Goal: Task Accomplishment & Management: Use online tool/utility

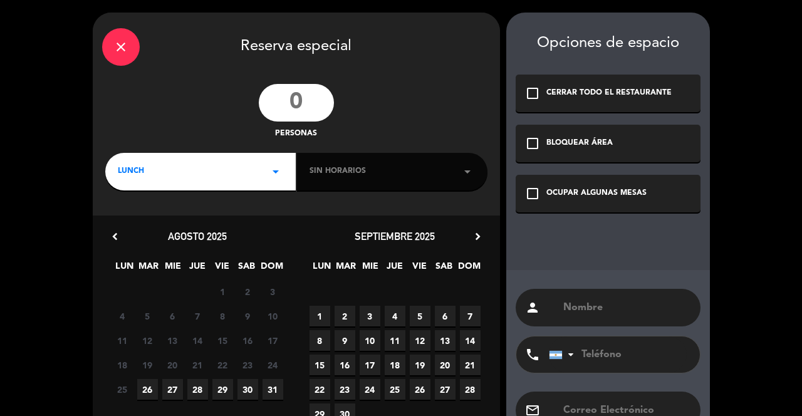
click at [122, 34] on div "close" at bounding box center [121, 47] width 38 height 38
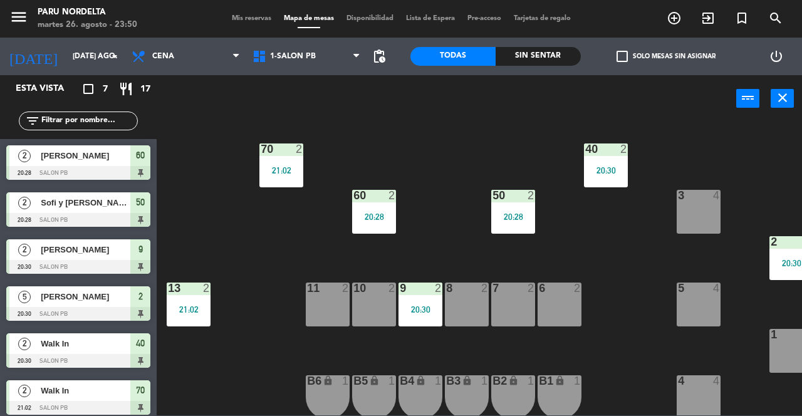
scroll to position [11, 0]
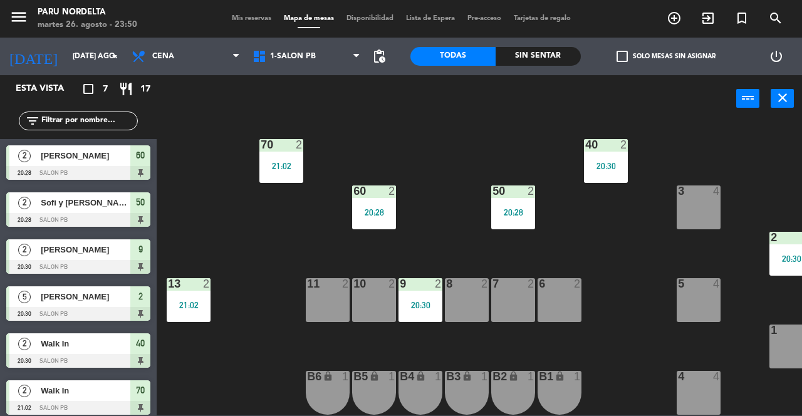
click at [556, 293] on div "6 2" at bounding box center [559, 300] width 44 height 44
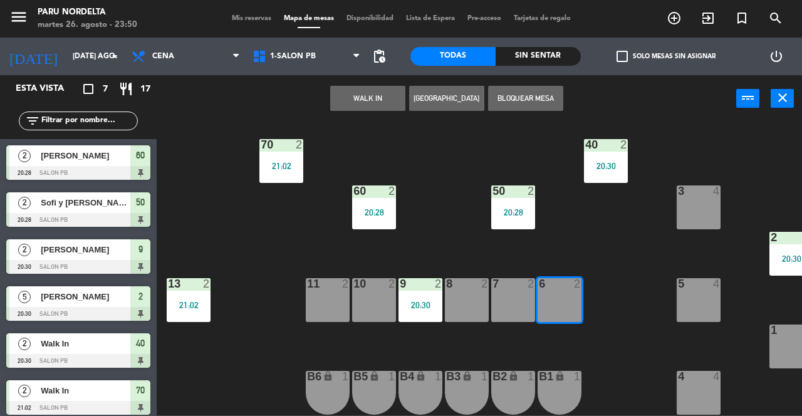
click at [381, 103] on button "WALK IN" at bounding box center [367, 98] width 75 height 25
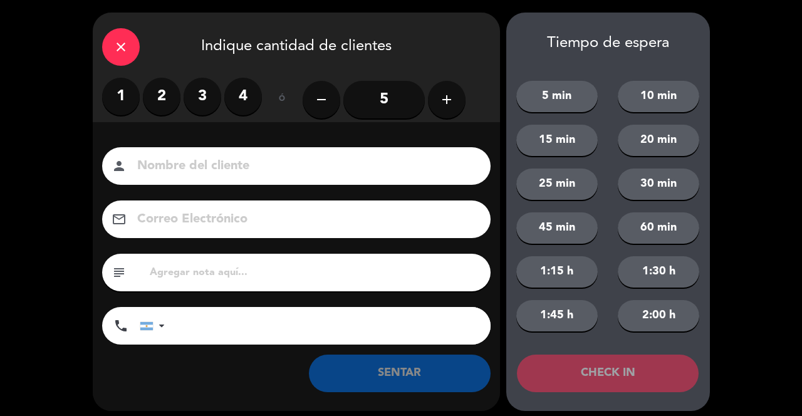
click at [159, 157] on input at bounding box center [305, 166] width 338 height 22
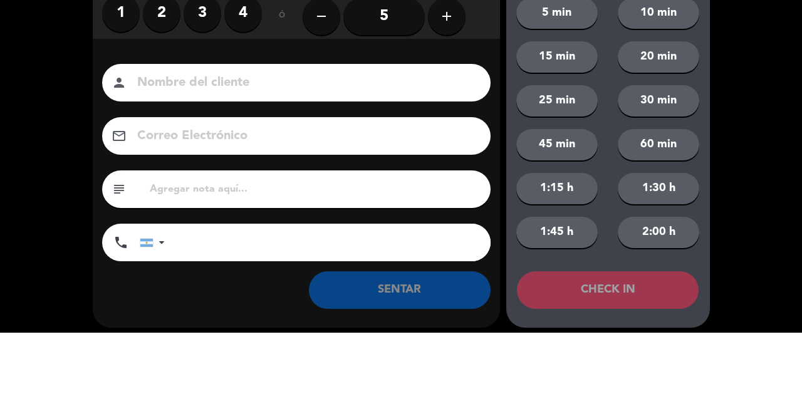
click at [164, 105] on label "2" at bounding box center [162, 97] width 38 height 38
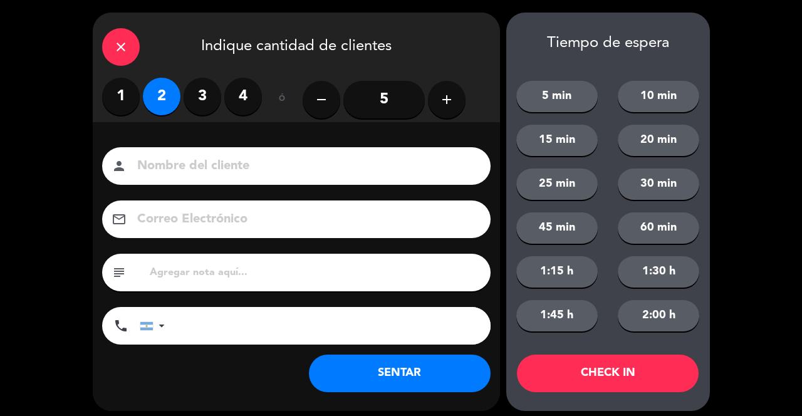
click at [434, 356] on button "SENTAR" at bounding box center [400, 374] width 182 height 38
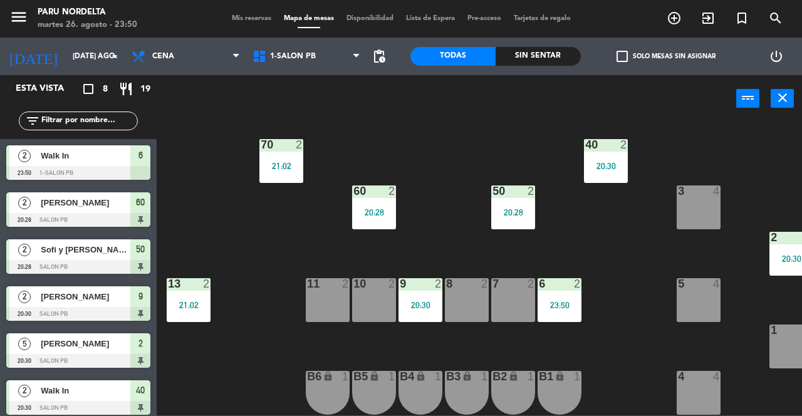
click at [591, 167] on div "40 2 20:30" at bounding box center [606, 161] width 44 height 44
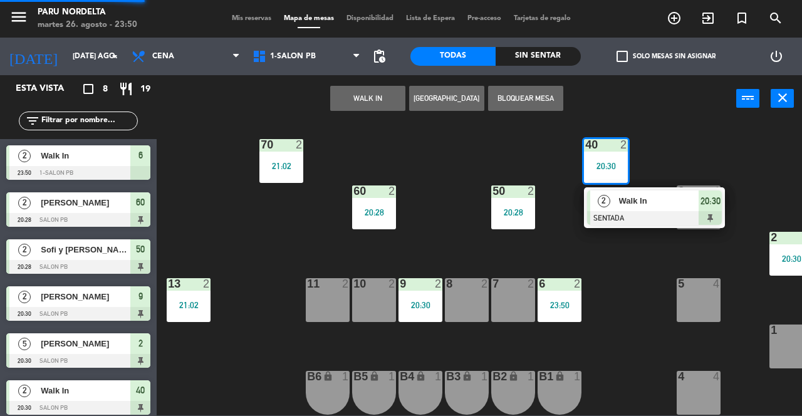
click at [676, 204] on div "Walk In" at bounding box center [658, 200] width 81 height 21
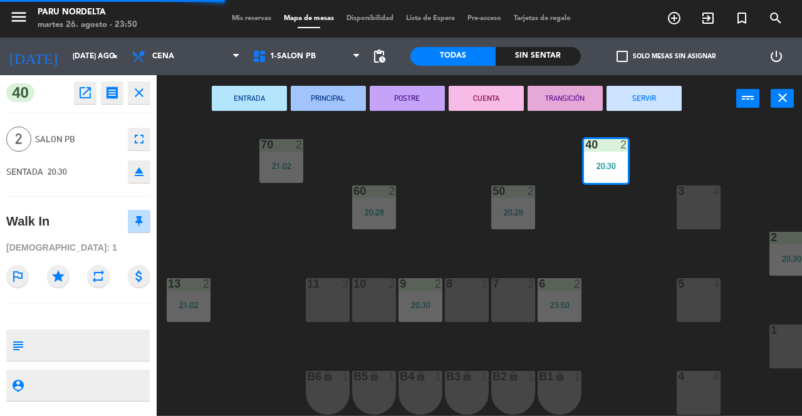
click at [646, 96] on button "SERVIR" at bounding box center [643, 98] width 75 height 25
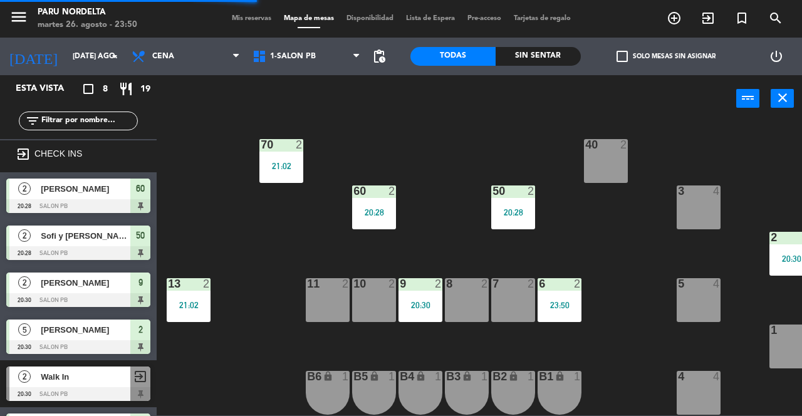
click at [527, 199] on div "50 2 20:28" at bounding box center [513, 207] width 44 height 44
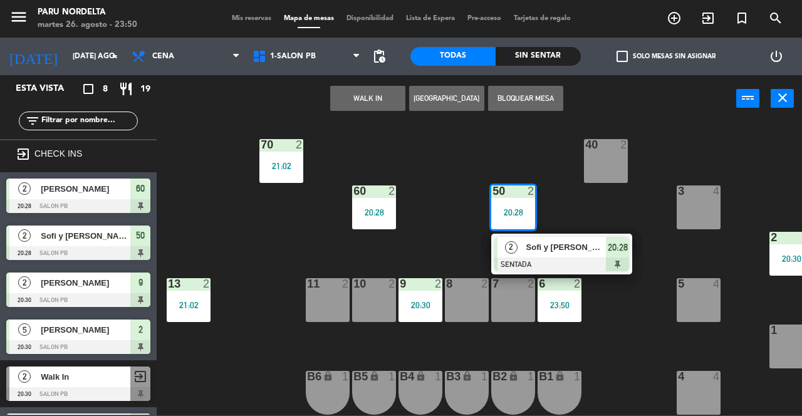
click at [564, 246] on span "Sofi y [PERSON_NAME]" at bounding box center [566, 247] width 80 height 13
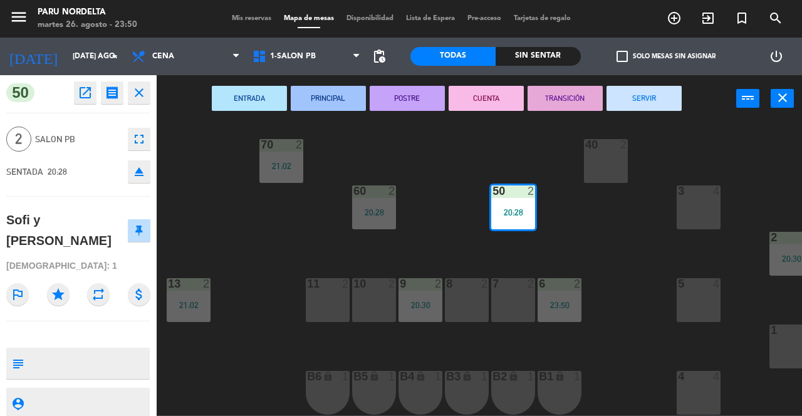
click at [645, 97] on button "SERVIR" at bounding box center [643, 98] width 75 height 25
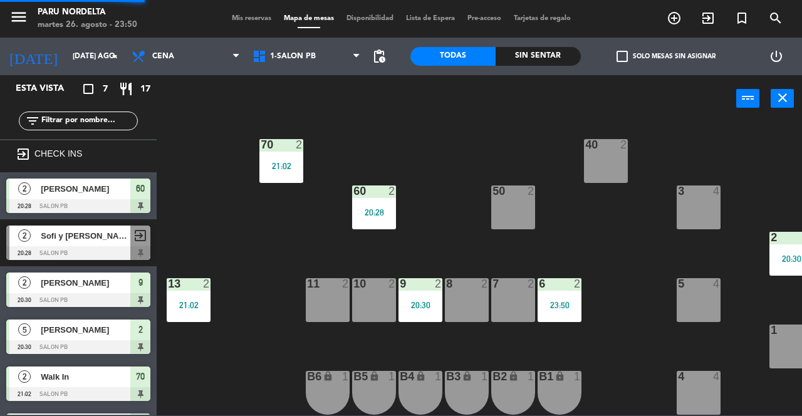
click at [519, 200] on div "50 2" at bounding box center [513, 207] width 44 height 44
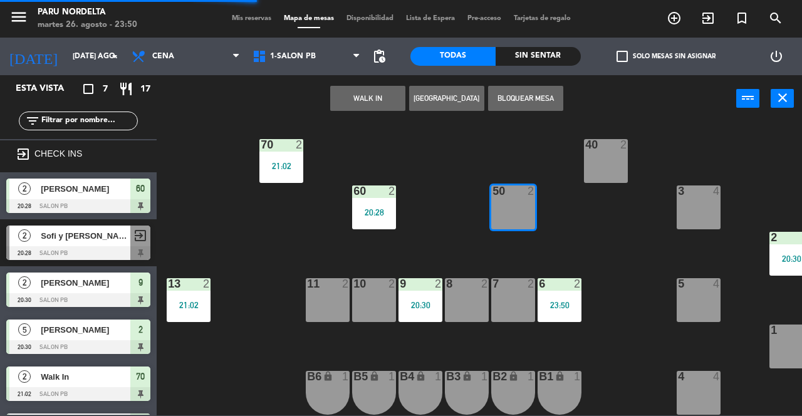
click at [378, 102] on button "WALK IN" at bounding box center [367, 98] width 75 height 25
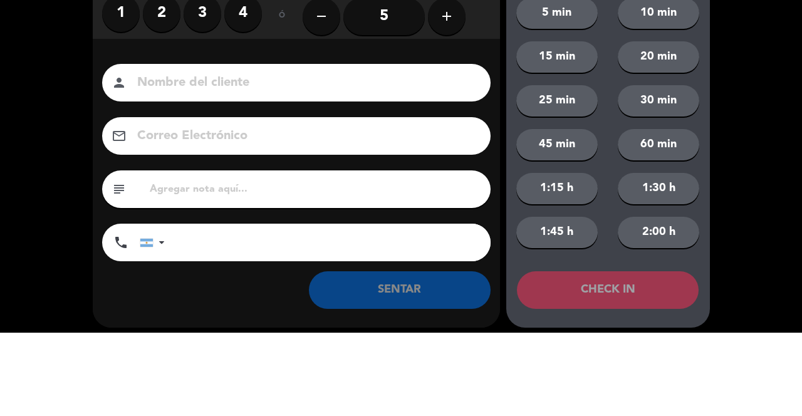
click at [170, 109] on label "2" at bounding box center [162, 97] width 38 height 38
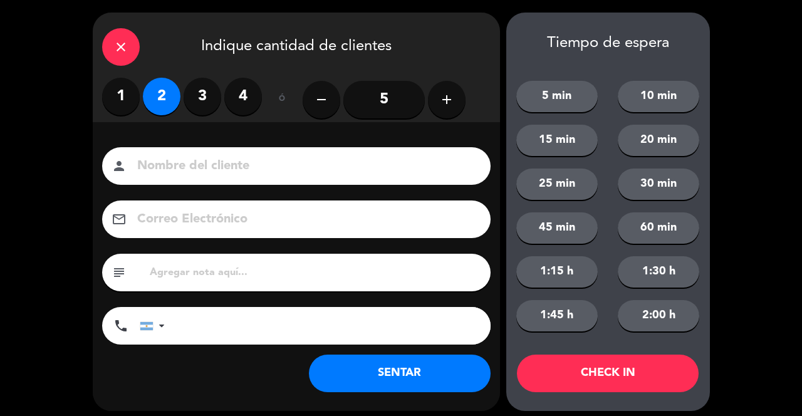
click at [443, 363] on button "SENTAR" at bounding box center [400, 374] width 182 height 38
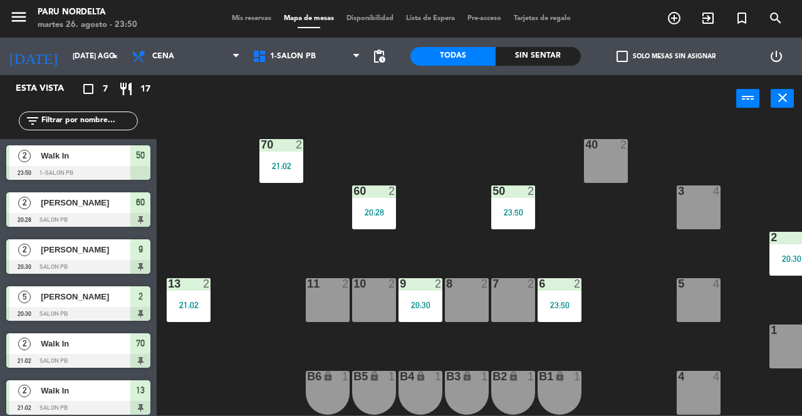
click at [603, 175] on div "40 2" at bounding box center [606, 161] width 44 height 44
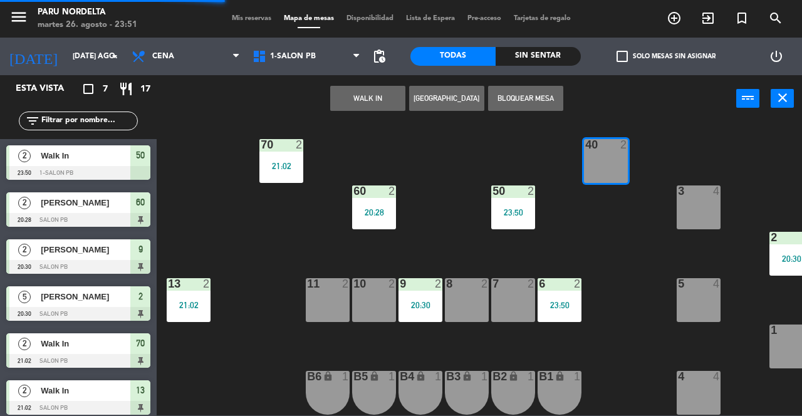
click at [373, 108] on button "WALK IN" at bounding box center [367, 98] width 75 height 25
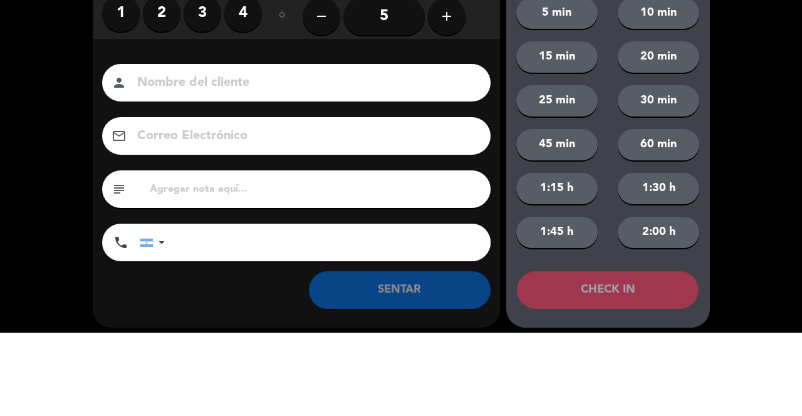
click at [153, 104] on label "2" at bounding box center [162, 97] width 38 height 38
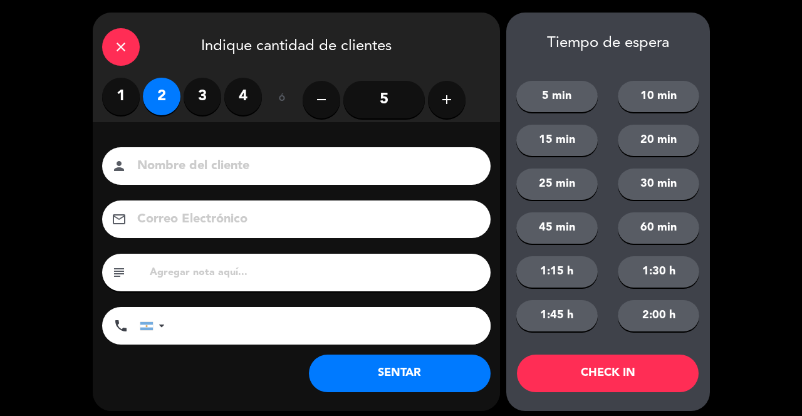
click at [428, 369] on button "SENTAR" at bounding box center [400, 374] width 182 height 38
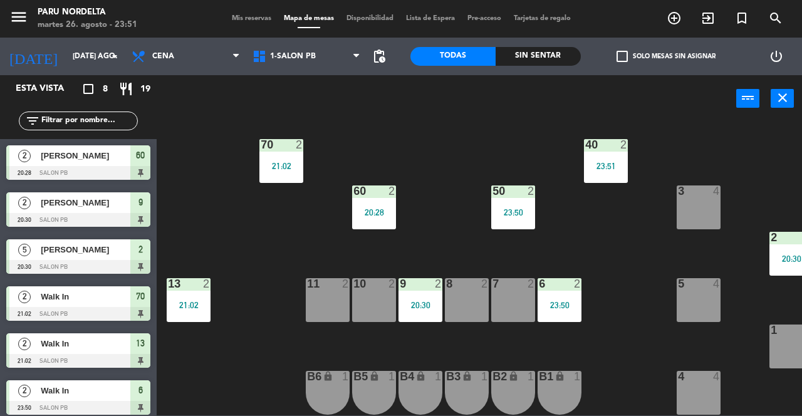
click at [202, 301] on div "21:02" at bounding box center [189, 305] width 44 height 9
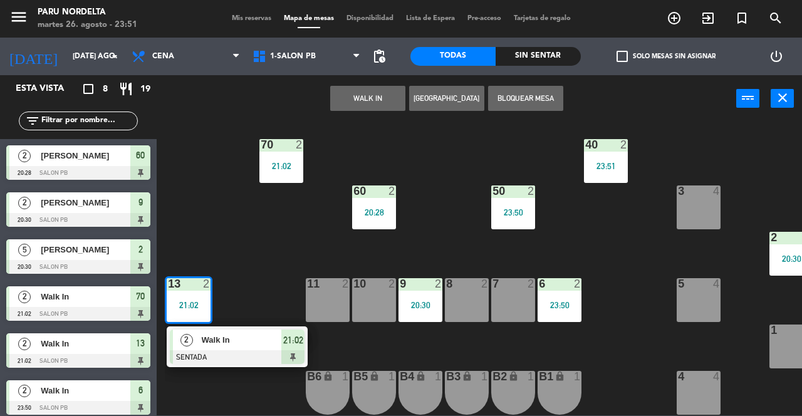
click at [293, 350] on div at bounding box center [237, 357] width 135 height 14
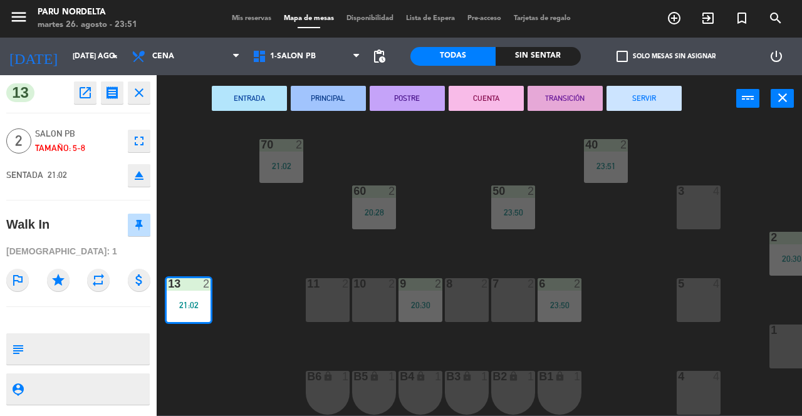
click at [656, 106] on button "SERVIR" at bounding box center [643, 98] width 75 height 25
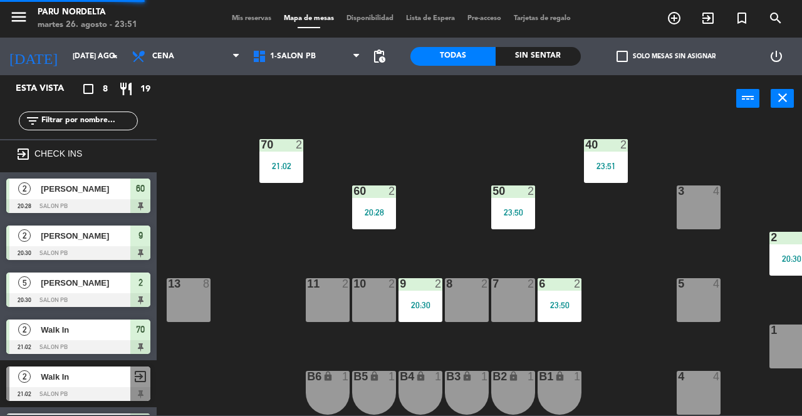
click at [423, 301] on div "20:30" at bounding box center [420, 305] width 44 height 9
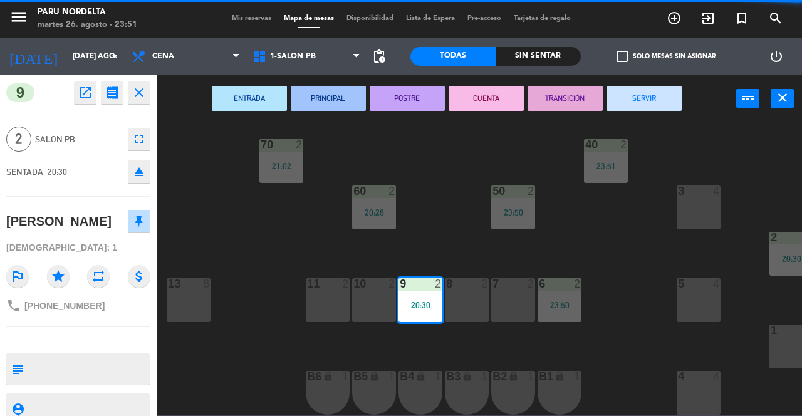
click at [653, 102] on button "SERVIR" at bounding box center [643, 98] width 75 height 25
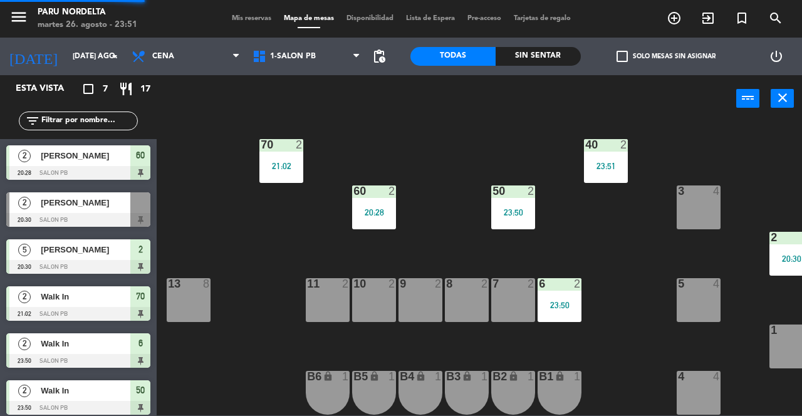
click at [568, 301] on div "23:50" at bounding box center [559, 305] width 44 height 9
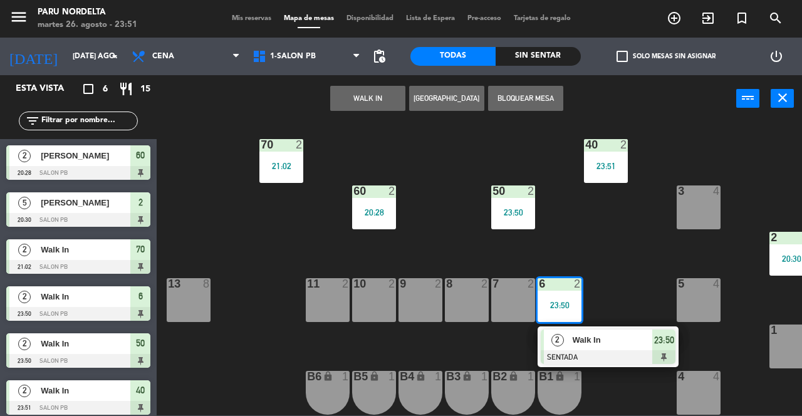
click at [586, 358] on div "2 Walk In SENTADA 23:50" at bounding box center [607, 346] width 141 height 41
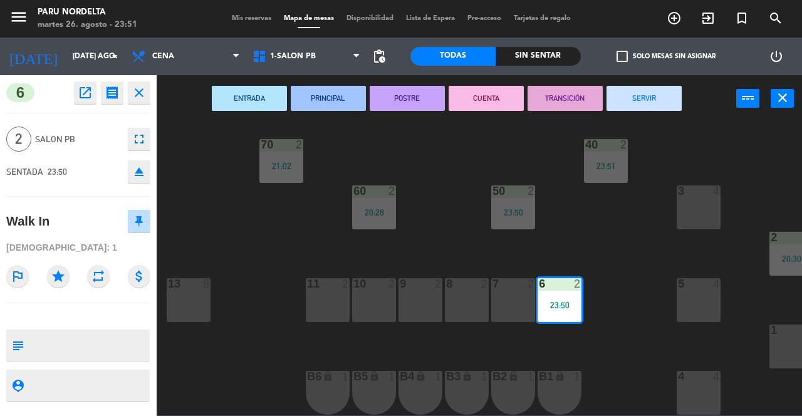
click at [650, 103] on button "SERVIR" at bounding box center [643, 98] width 75 height 25
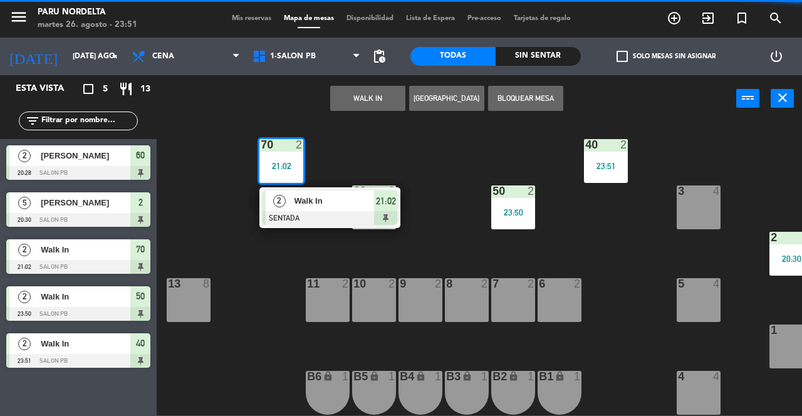
click at [381, 222] on div "60 2 20:28" at bounding box center [374, 207] width 44 height 44
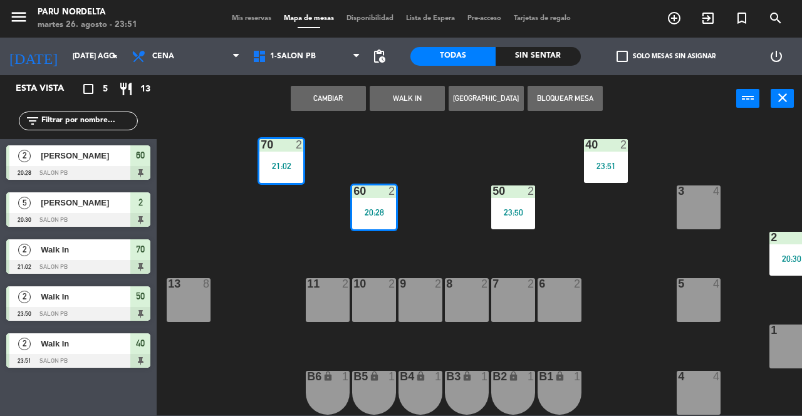
click at [440, 209] on div "70 2 21:02 40 2 23:51 60 2 20:28 50 2 23:50 3 4 2 5 20:30 13 8 11 2 10 2 9 2 8 …" at bounding box center [483, 269] width 637 height 294
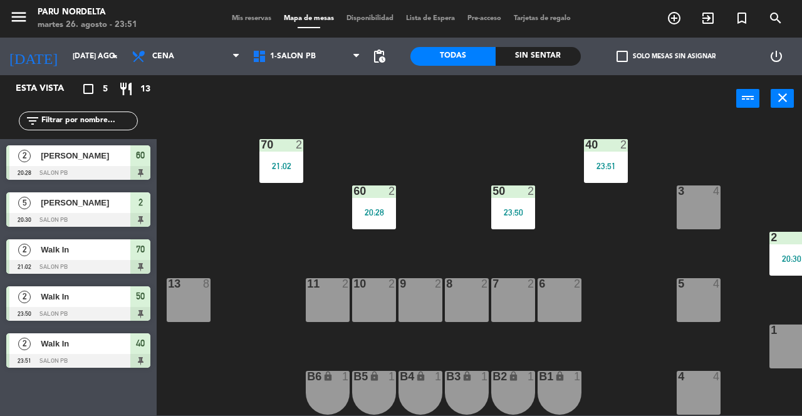
click at [289, 165] on div "70 2 21:02" at bounding box center [281, 161] width 44 height 44
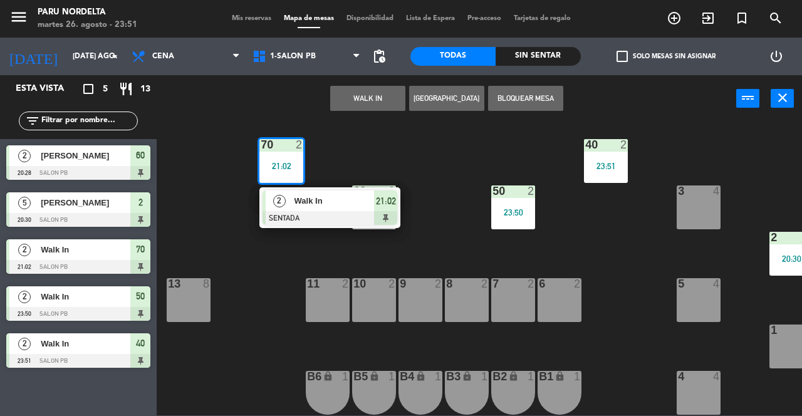
click at [360, 201] on span "Walk In" at bounding box center [334, 200] width 80 height 13
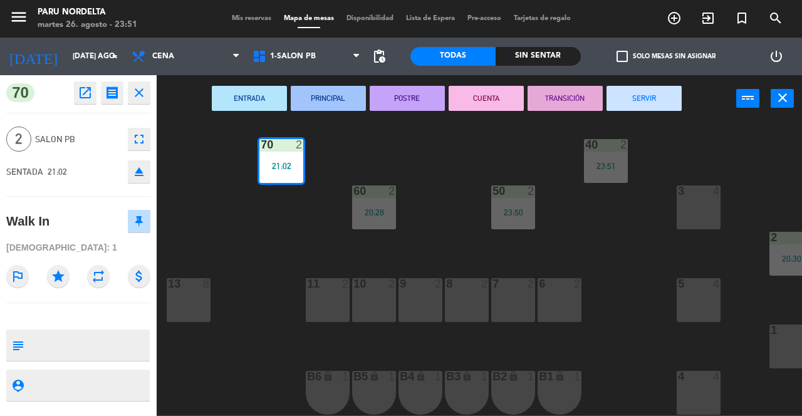
click at [643, 98] on button "SERVIR" at bounding box center [643, 98] width 75 height 25
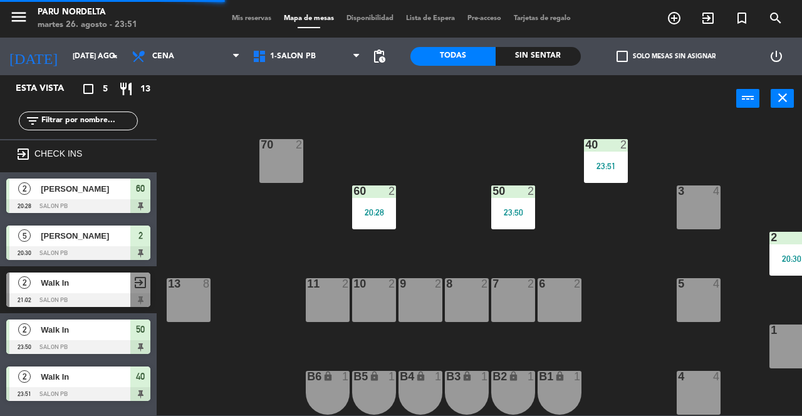
click at [373, 208] on div "20:28" at bounding box center [374, 212] width 44 height 9
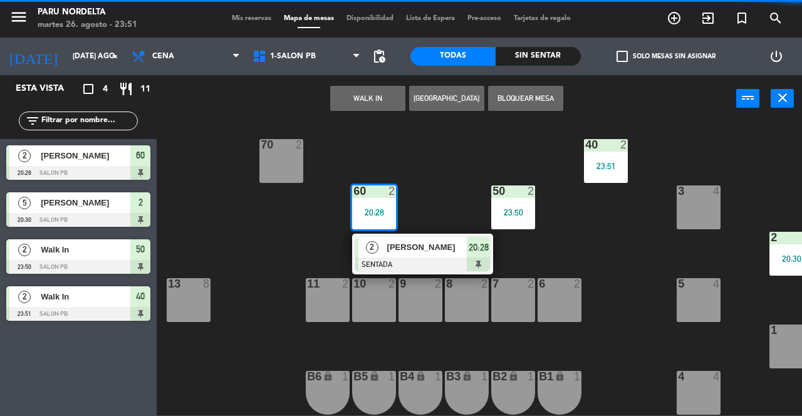
click at [461, 243] on span "[PERSON_NAME]" at bounding box center [427, 247] width 80 height 13
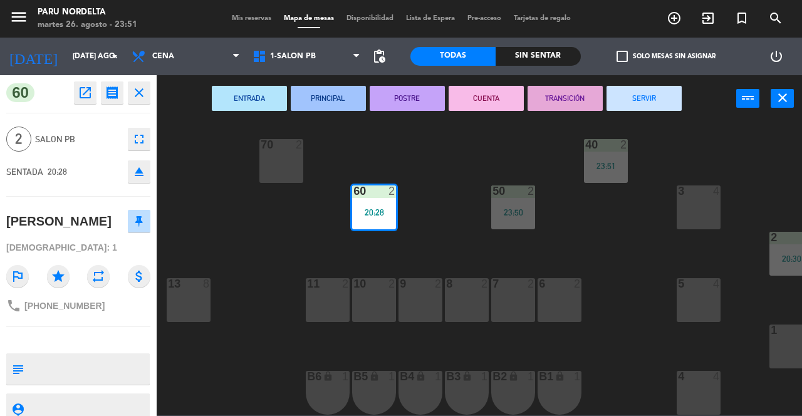
click at [630, 108] on button "SERVIR" at bounding box center [643, 98] width 75 height 25
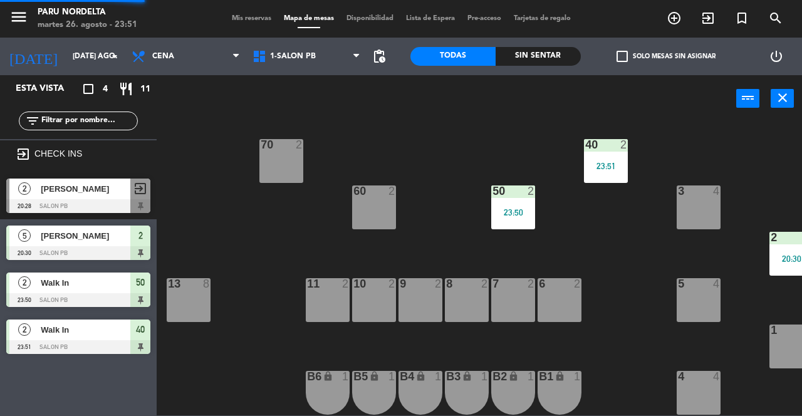
click at [525, 191] on div "50 2" at bounding box center [513, 191] width 44 height 13
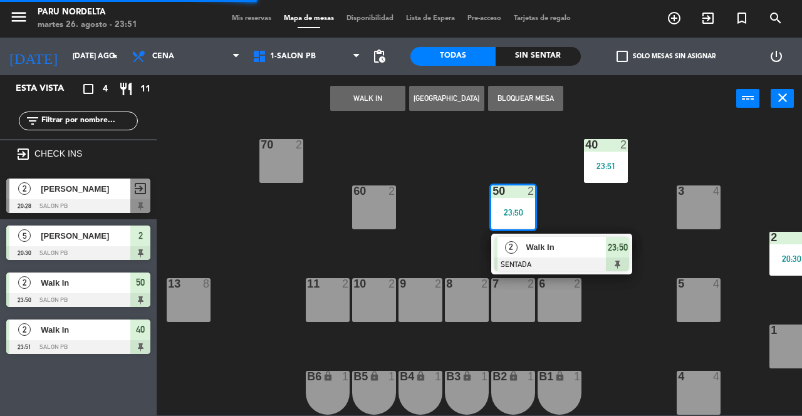
click at [589, 241] on span "Walk In" at bounding box center [566, 247] width 80 height 13
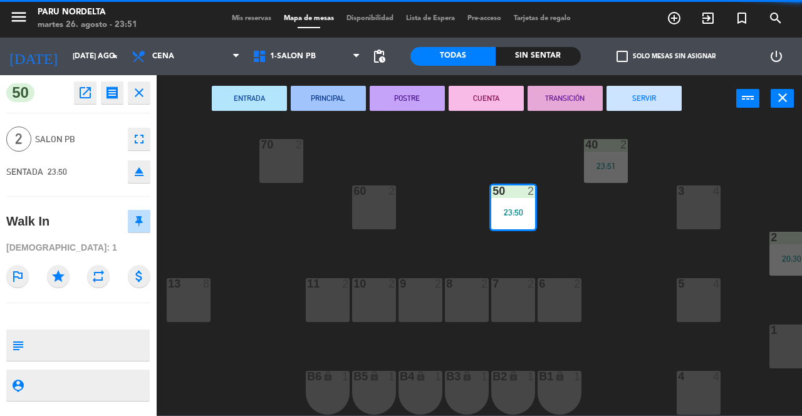
click at [650, 95] on button "SERVIR" at bounding box center [643, 98] width 75 height 25
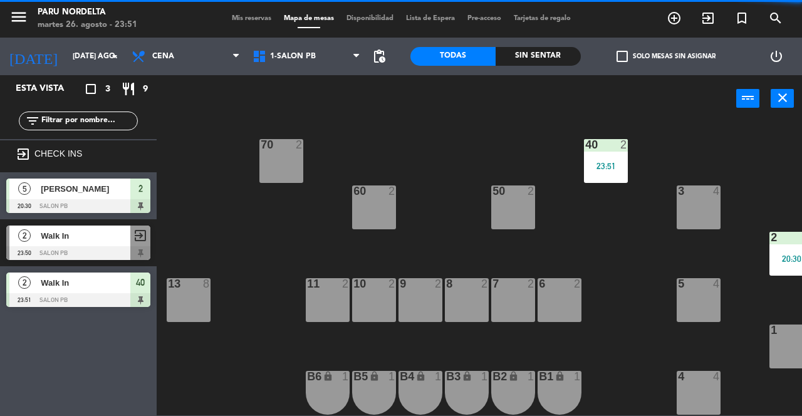
click at [597, 162] on div "23:51" at bounding box center [606, 166] width 44 height 9
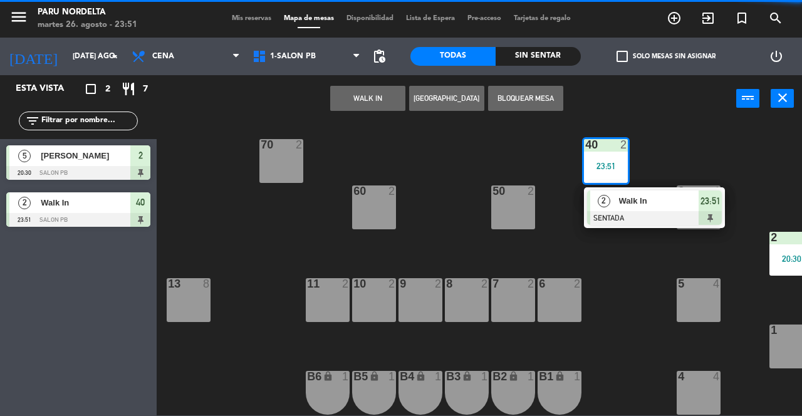
click at [649, 211] on div at bounding box center [654, 218] width 135 height 14
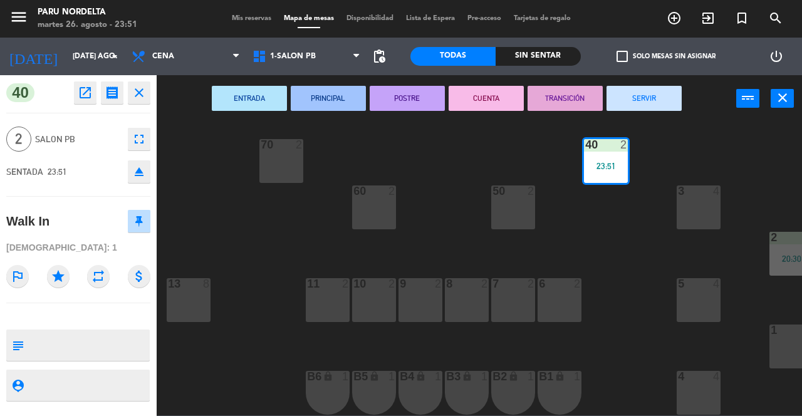
click at [635, 98] on button "SERVIR" at bounding box center [643, 98] width 75 height 25
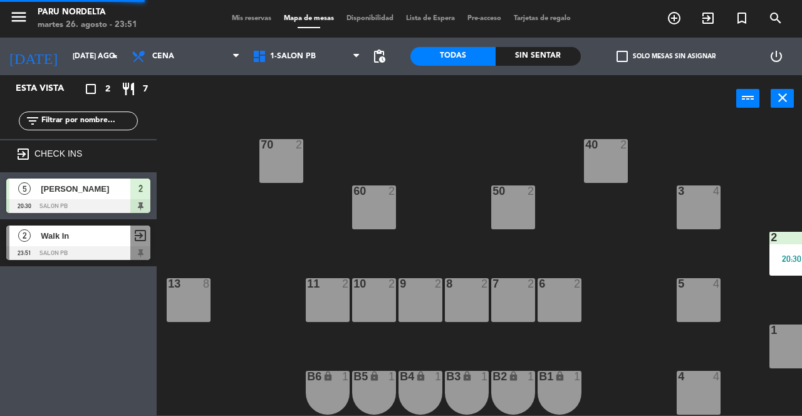
scroll to position [11, 21]
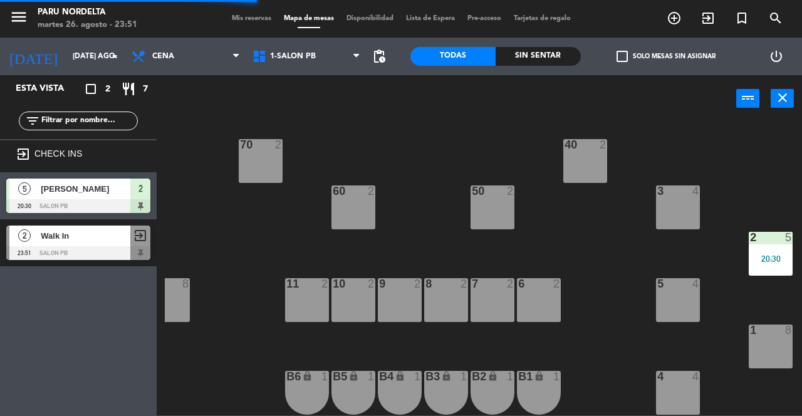
click at [770, 267] on div "2 5 20:30" at bounding box center [771, 254] width 44 height 44
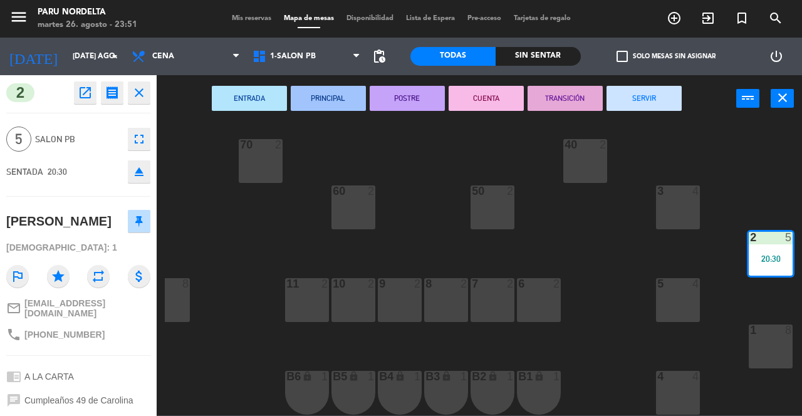
click at [653, 94] on button "SERVIR" at bounding box center [643, 98] width 75 height 25
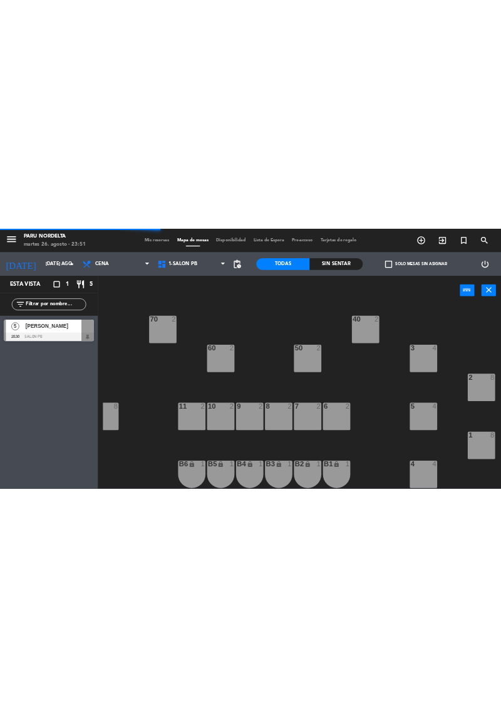
scroll to position [11, 0]
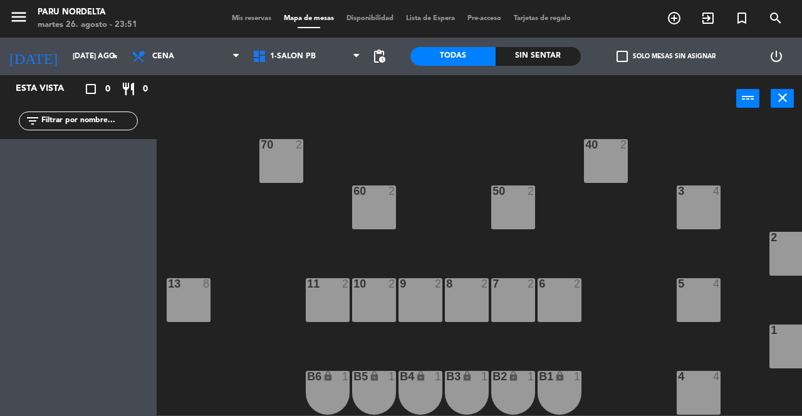
click at [264, 21] on span "Mis reservas" at bounding box center [252, 18] width 52 height 7
